Goal: Submit feedback/report problem: Submit feedback/report problem

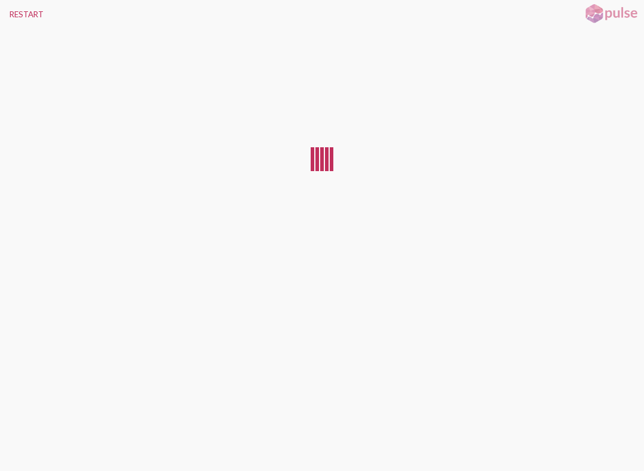
click at [23, 24] on button "RESTART" at bounding box center [26, 14] width 53 height 29
click at [20, 8] on button "RESTART" at bounding box center [26, 14] width 53 height 29
click at [13, 3] on button "RESTART" at bounding box center [26, 14] width 53 height 29
click at [8, 5] on button "RESTART" at bounding box center [26, 14] width 53 height 29
click at [20, 26] on button "RESTART" at bounding box center [26, 14] width 53 height 29
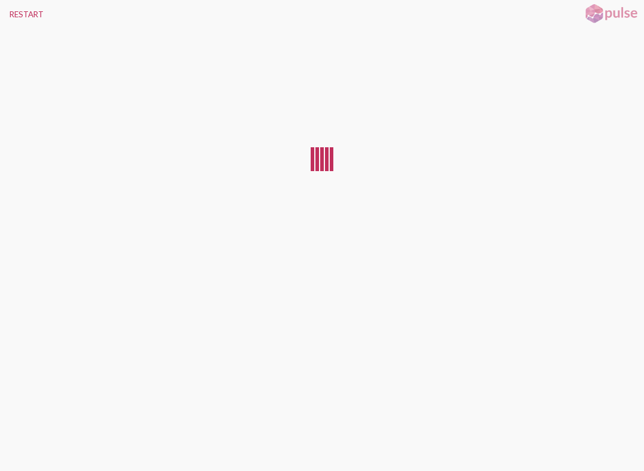
click at [16, 14] on button "RESTART" at bounding box center [26, 14] width 53 height 29
click at [15, 10] on button "RESTART" at bounding box center [26, 14] width 53 height 29
click at [16, 15] on button "RESTART" at bounding box center [26, 14] width 53 height 29
click at [18, 17] on button "RESTART" at bounding box center [26, 14] width 53 height 29
click at [17, 14] on button "RESTART" at bounding box center [26, 14] width 53 height 29
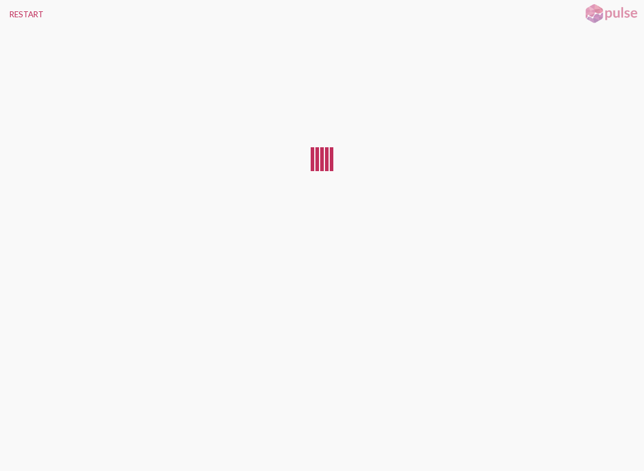
click at [16, 11] on button "RESTART" at bounding box center [26, 14] width 53 height 29
click at [15, 8] on button "RESTART" at bounding box center [26, 14] width 53 height 29
click at [17, 11] on button "RESTART" at bounding box center [26, 14] width 53 height 29
click at [19, 14] on button "RESTART" at bounding box center [26, 14] width 53 height 29
click at [17, 14] on button "RESTART" at bounding box center [26, 14] width 53 height 29
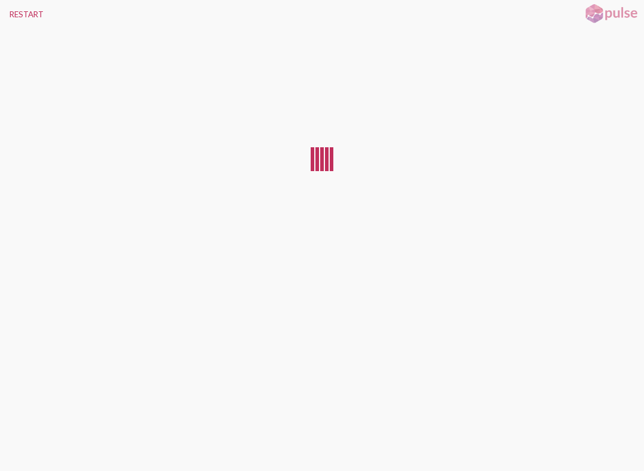
click at [10, 13] on button "RESTART" at bounding box center [26, 14] width 53 height 29
click at [8, 18] on button "RESTART" at bounding box center [26, 14] width 53 height 29
click at [17, 14] on button "RESTART" at bounding box center [26, 14] width 53 height 29
click at [10, 23] on button "RESTART" at bounding box center [26, 14] width 53 height 29
click at [6, 19] on button "RESTART" at bounding box center [26, 14] width 53 height 29
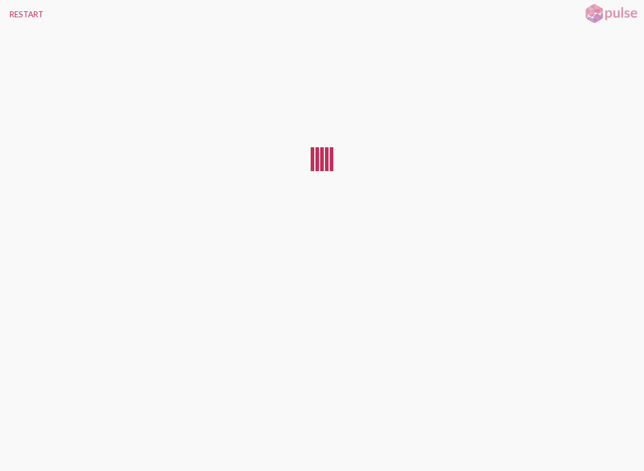
click at [15, 15] on button "RESTART" at bounding box center [26, 14] width 53 height 29
click at [17, 15] on button "RESTART" at bounding box center [26, 14] width 53 height 29
click at [13, 17] on button "RESTART" at bounding box center [26, 14] width 53 height 29
click at [24, 11] on button "RESTART" at bounding box center [26, 14] width 53 height 29
click at [19, 6] on button "RESTART" at bounding box center [26, 14] width 53 height 29
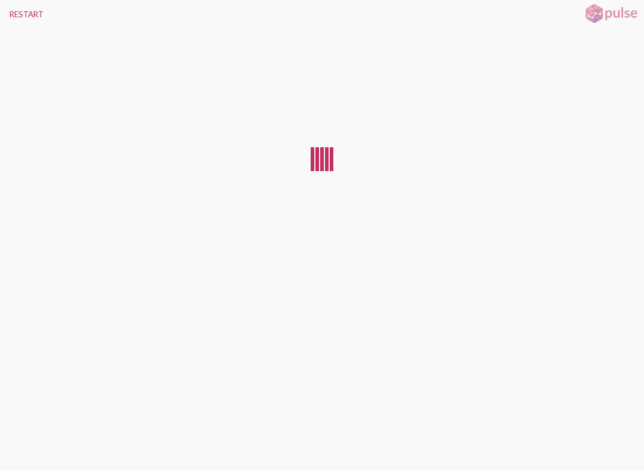
click at [28, 5] on button "RESTART" at bounding box center [26, 14] width 53 height 29
click at [18, 18] on button "RESTART" at bounding box center [26, 14] width 53 height 29
click at [18, 4] on button "RESTART" at bounding box center [26, 14] width 53 height 29
click at [7, 7] on button "RESTART" at bounding box center [26, 14] width 53 height 29
click at [12, 446] on div at bounding box center [322, 245] width 644 height 433
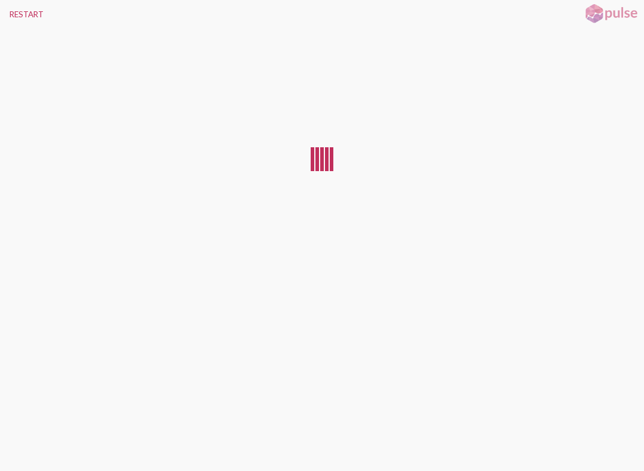
click at [23, 448] on div at bounding box center [322, 245] width 644 height 433
click at [13, 10] on button "RESTART" at bounding box center [26, 14] width 53 height 29
click at [11, 18] on button "RESTART" at bounding box center [26, 14] width 53 height 29
click at [23, 23] on button "RESTART" at bounding box center [26, 14] width 53 height 29
click at [24, 18] on button "RESTART" at bounding box center [26, 14] width 53 height 29
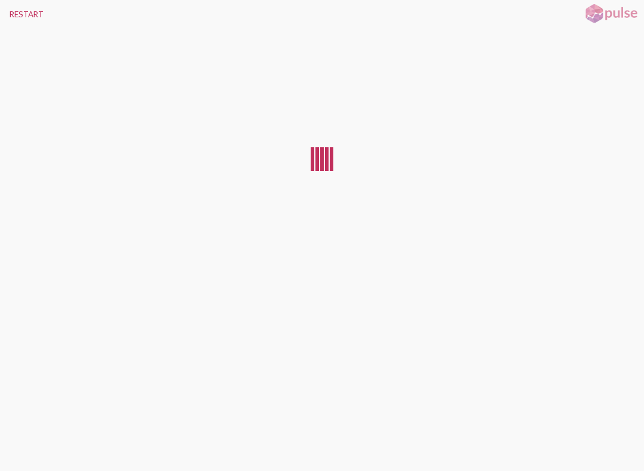
click at [24, 17] on button "RESTART" at bounding box center [26, 14] width 53 height 29
click at [21, 18] on button "RESTART" at bounding box center [26, 14] width 53 height 29
click at [16, 7] on button "RESTART" at bounding box center [26, 14] width 53 height 29
click at [2, 18] on button "RESTART" at bounding box center [26, 14] width 53 height 29
click at [23, 17] on button "RESTART" at bounding box center [26, 14] width 53 height 29
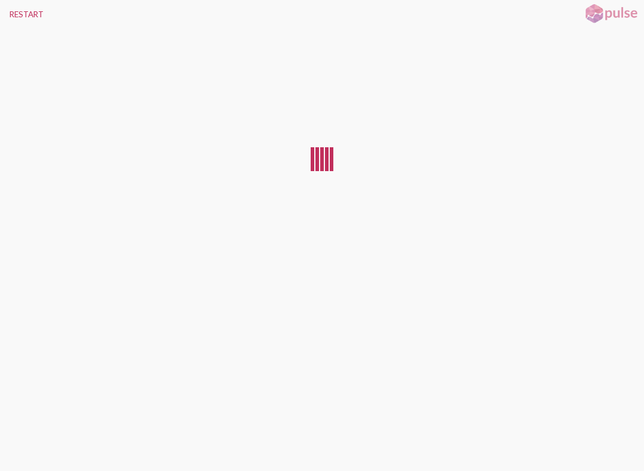
click at [20, 9] on button "RESTART" at bounding box center [26, 14] width 53 height 29
click at [203, 147] on div at bounding box center [322, 245] width 644 height 433
click at [34, 24] on button "RESTART" at bounding box center [26, 14] width 53 height 29
click at [18, 441] on div at bounding box center [322, 245] width 644 height 433
click at [20, 445] on div at bounding box center [322, 245] width 644 height 433
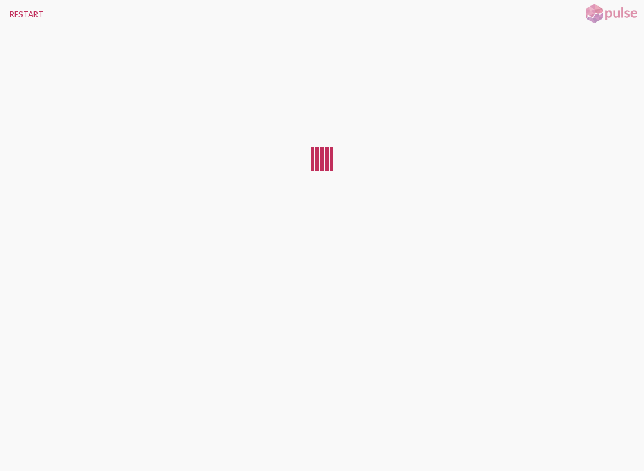
click at [21, 436] on div at bounding box center [322, 245] width 644 height 433
click at [30, 436] on div at bounding box center [322, 245] width 644 height 433
click at [18, 446] on div at bounding box center [322, 245] width 644 height 433
click at [28, 445] on div at bounding box center [322, 245] width 644 height 433
click at [23, 445] on div at bounding box center [322, 245] width 644 height 433
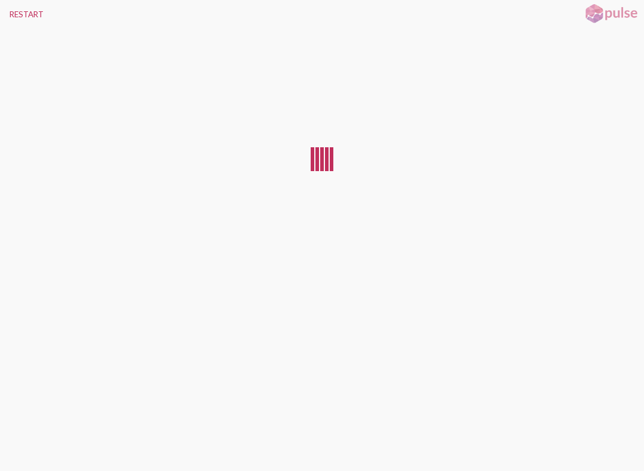
click at [16, 16] on button "RESTART" at bounding box center [26, 14] width 53 height 29
click at [23, 14] on button "RESTART" at bounding box center [26, 14] width 53 height 29
click at [15, 13] on button "RESTART" at bounding box center [26, 14] width 53 height 29
click at [5, 4] on button "RESTART" at bounding box center [26, 14] width 53 height 29
click at [16, 11] on button "RESTART" at bounding box center [26, 14] width 53 height 29
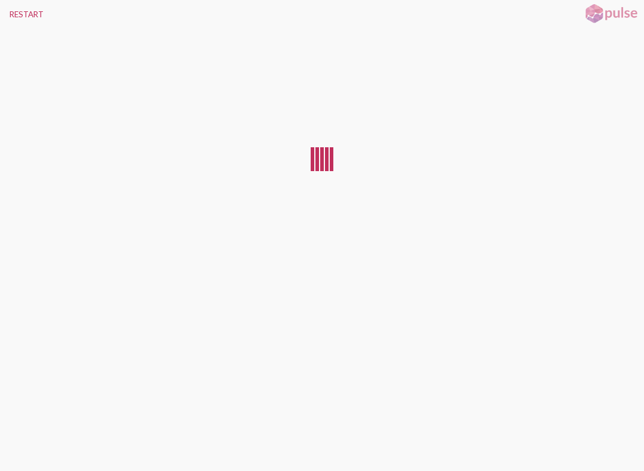
click at [18, 13] on button "RESTART" at bounding box center [26, 14] width 53 height 29
click at [10, 27] on button "RESTART" at bounding box center [26, 14] width 53 height 29
click at [7, 21] on button "RESTART" at bounding box center [26, 14] width 53 height 29
click at [15, 446] on div at bounding box center [322, 245] width 644 height 433
click at [13, 4] on button "RESTART" at bounding box center [26, 14] width 53 height 29
